Goal: Task Accomplishment & Management: Manage account settings

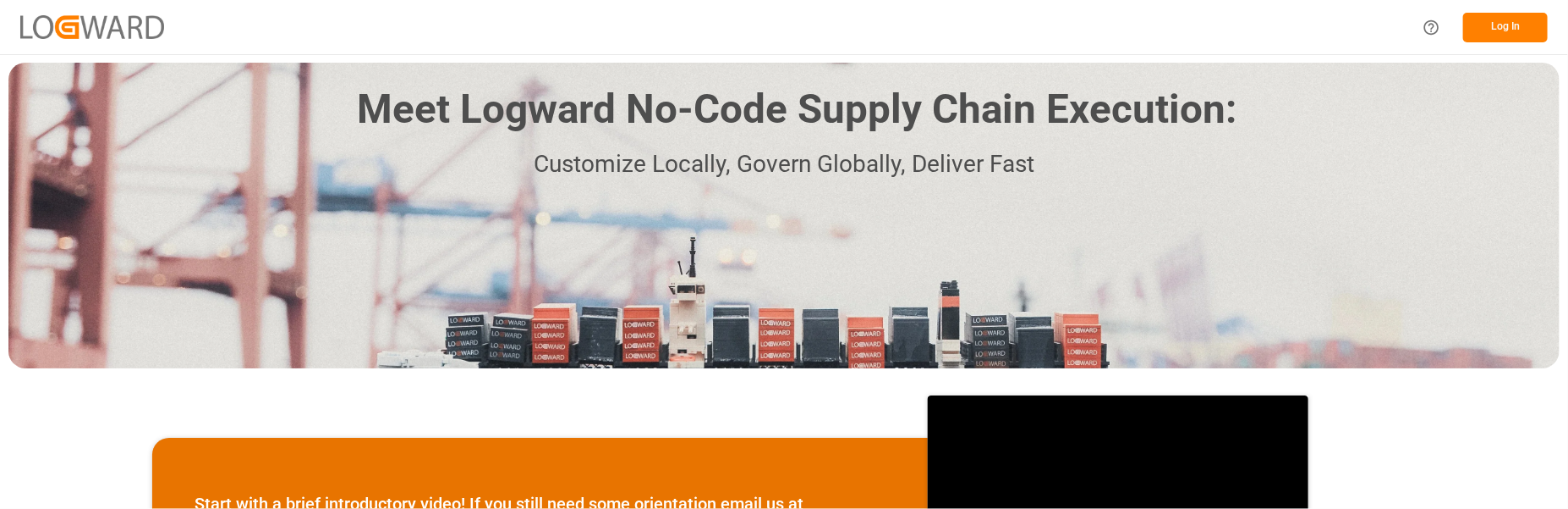
click at [1498, 19] on button "Log In" at bounding box center [1505, 27] width 85 height 30
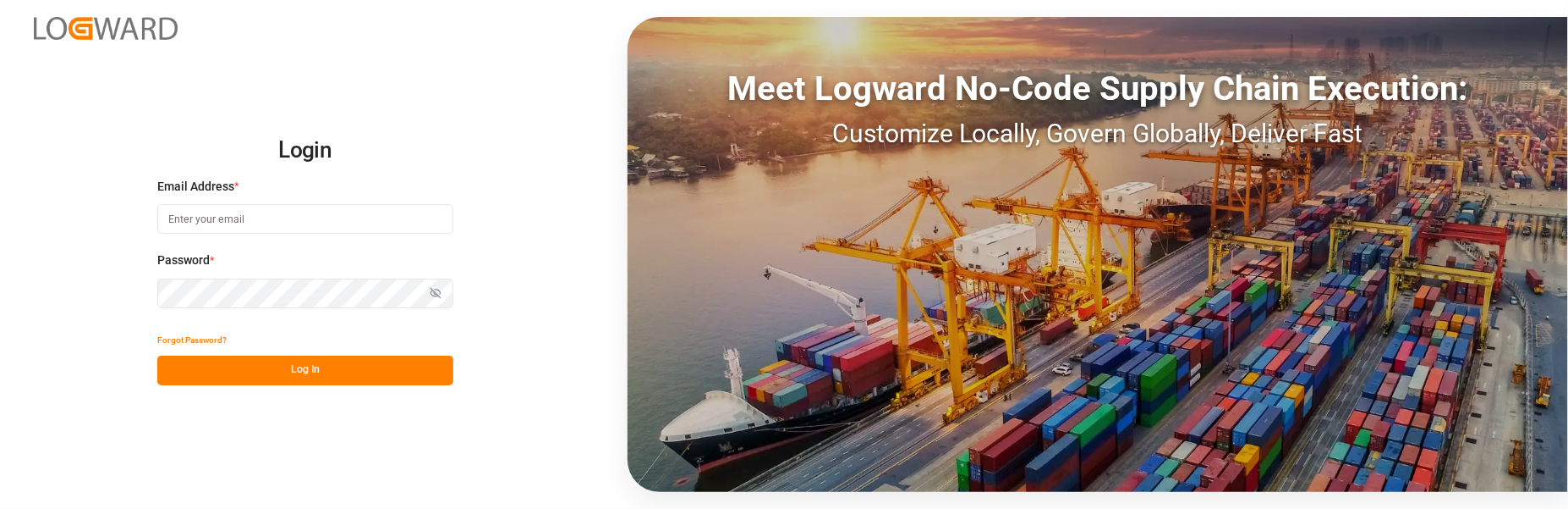
type input "[PERSON_NAME][EMAIL_ADDRESS][PERSON_NAME][DOMAIN_NAME]"
click at [285, 368] on button "Log In" at bounding box center [305, 370] width 296 height 30
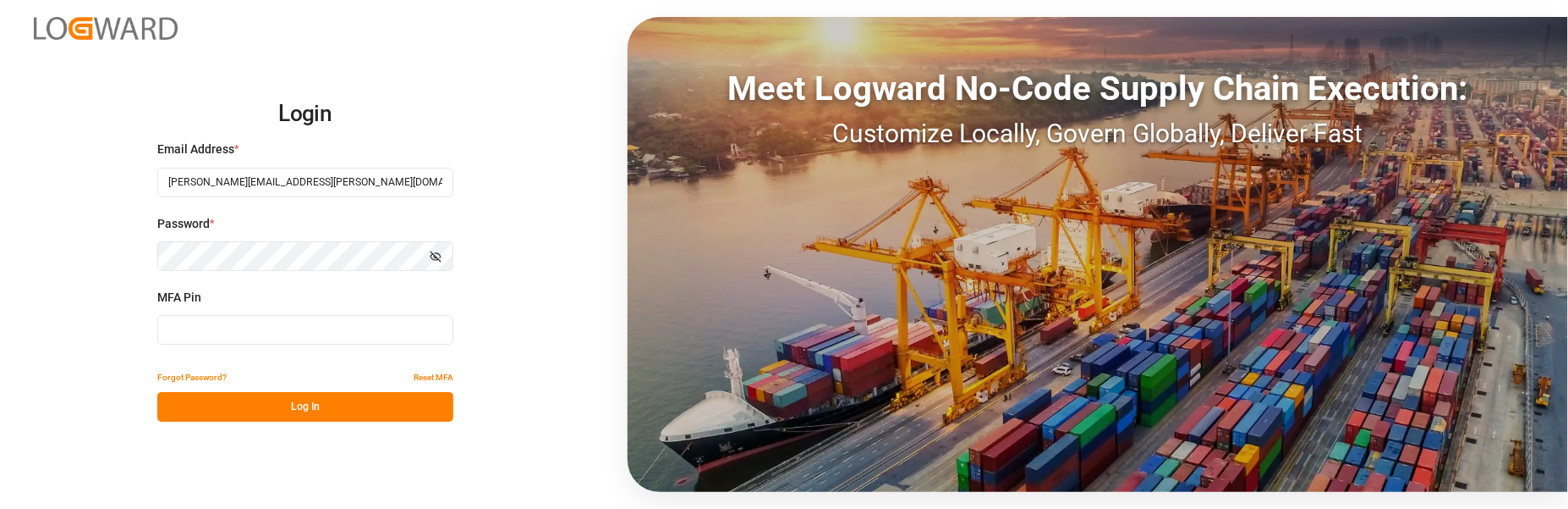
click at [357, 396] on button "Log In" at bounding box center [305, 406] width 296 height 30
click at [294, 332] on input at bounding box center [305, 329] width 296 height 30
click at [428, 255] on button "Show password" at bounding box center [435, 256] width 35 height 30
click at [293, 340] on input at bounding box center [305, 329] width 296 height 30
